Goal: Transaction & Acquisition: Book appointment/travel/reservation

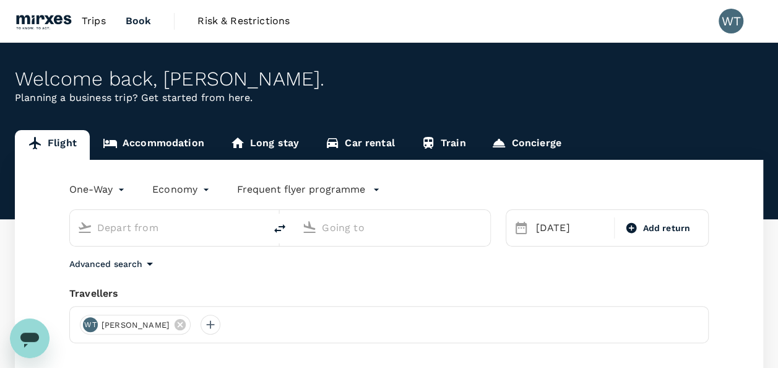
type input "[PERSON_NAME] (SUB)"
type input "Singapore Changi (SIN)"
click at [116, 193] on body "Trips Book Risk & Restrictions WT Welcome back , [PERSON_NAME] . Planning a bus…" at bounding box center [389, 294] width 778 height 589
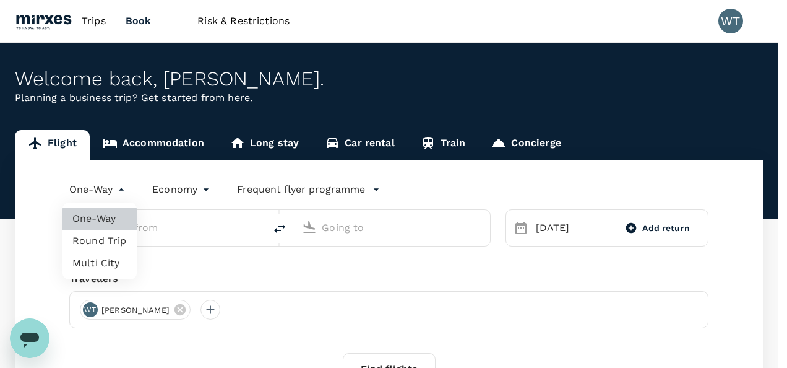
type input "[PERSON_NAME] (SUB)"
type input "Singapore Changi (SIN)"
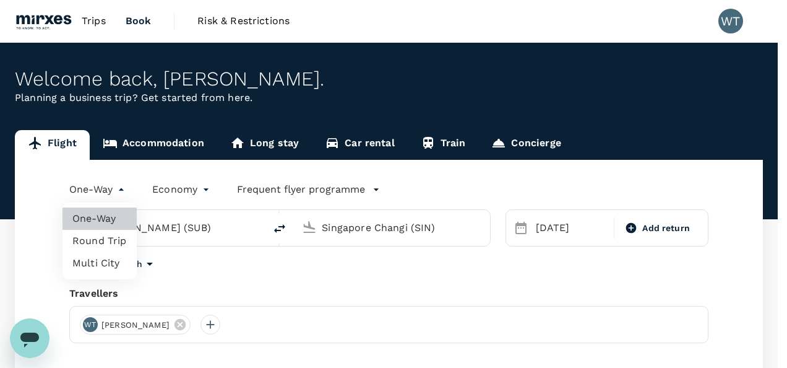
click at [97, 261] on li "Multi City" at bounding box center [100, 263] width 74 height 22
type input "multicity"
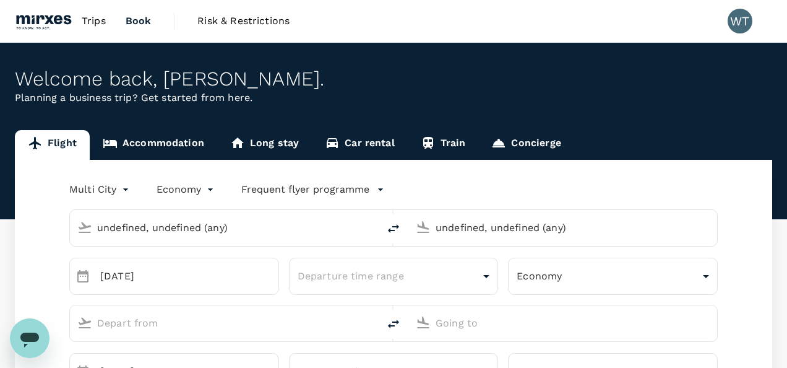
type input "undefined, undefined (any)"
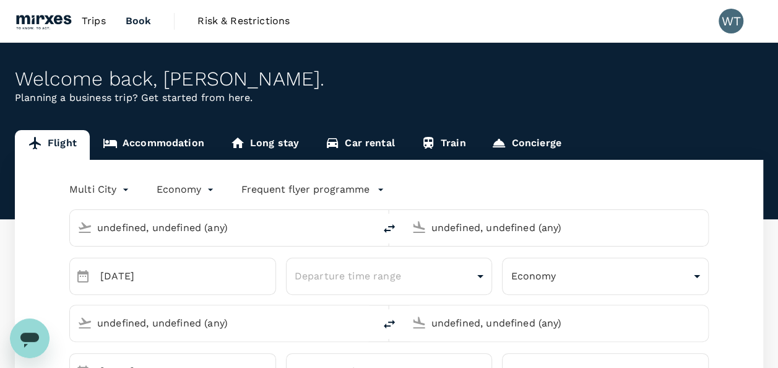
type input "[PERSON_NAME] (SUB)"
type input "Singapore Changi (SIN)"
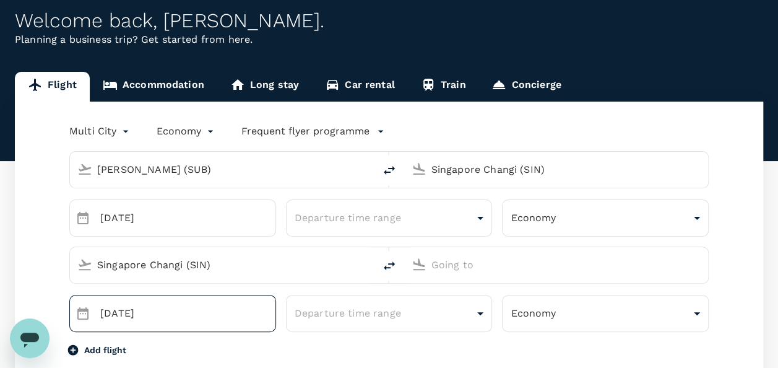
scroll to position [124, 0]
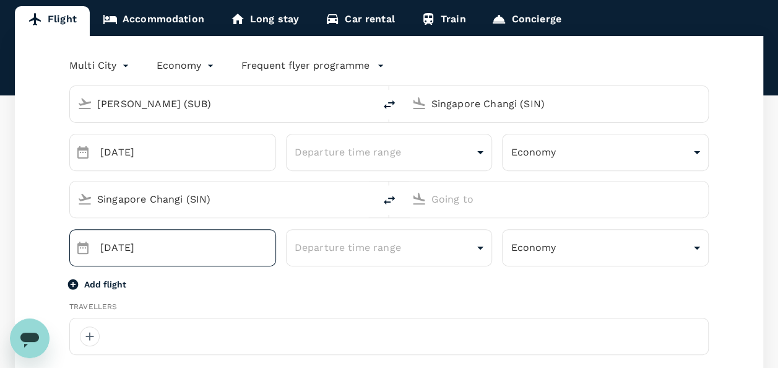
type input "[EMAIL_ADDRESS][DOMAIN_NAME]"
type input "65"
type input "89133451"
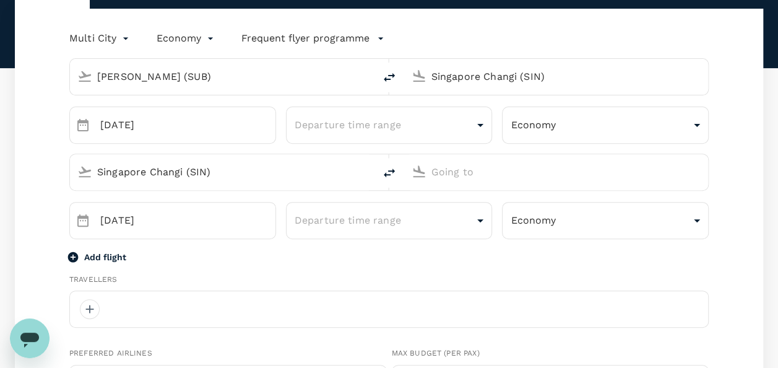
scroll to position [62, 0]
